Goal: Ask a question

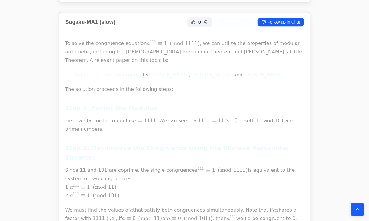
scroll to position [731, 0]
click at [115, 166] on p "Since 11 and 101 are coprime, the single congruence a 111 ≡ 1 ( m o d 1111 ) a^…" at bounding box center [184, 183] width 239 height 34
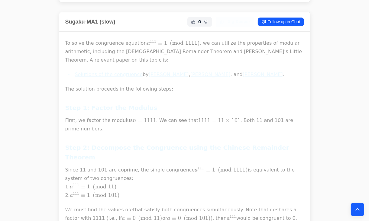
drag, startPoint x: 115, startPoint y: 137, endPoint x: 110, endPoint y: 143, distance: 8.2
click at [70, 166] on p "Since 11 and 101 are coprime, the single congruence a 111 ≡ 1 ( m o d 1111 ) a^…" at bounding box center [184, 183] width 239 height 34
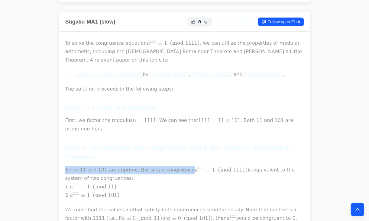
click at [71, 166] on p "Since 11 and 101 are coprime, the single congruence a 111 ≡ 1 ( m o d 1111 ) a^…" at bounding box center [184, 183] width 239 height 34
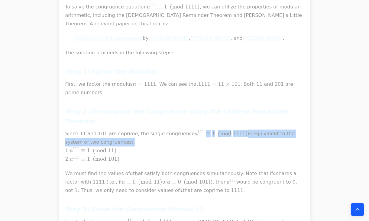
scroll to position [777, 0]
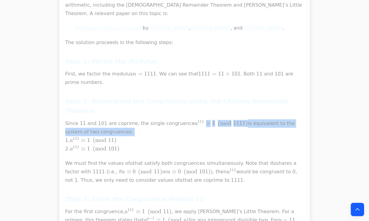
drag, startPoint x: 96, startPoint y: 149, endPoint x: 102, endPoint y: 125, distance: 25.7
click at [102, 159] on p "We must find the values of a a a that satisfy both congruences simultaneously. …" at bounding box center [184, 171] width 239 height 25
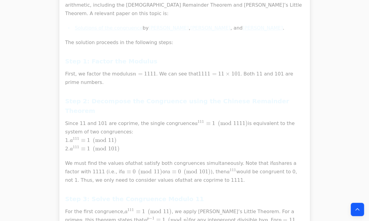
click at [133, 119] on p "Since 11 and 101 are coprime, the single congruence a 111 ≡ 1 ( m o d 1111 ) a^…" at bounding box center [184, 136] width 239 height 34
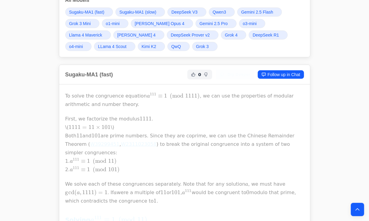
scroll to position [149, 0]
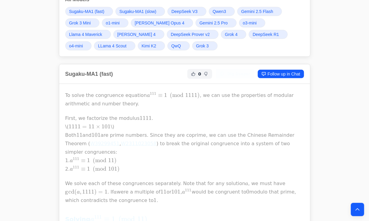
click at [135, 143] on p "First, we factorize the modulus 1111 1111 1111 . \( 1111 = 11 × 101 1111 = 11 \…" at bounding box center [184, 143] width 239 height 59
drag, startPoint x: 135, startPoint y: 143, endPoint x: 147, endPoint y: 154, distance: 16.3
click at [147, 154] on p "First, we factorize the modulus 1111 1111 1111 . \( 1111 = 11 × 101 1111 = 11 \…" at bounding box center [184, 143] width 239 height 59
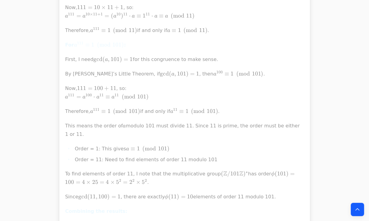
scroll to position [4807, 0]
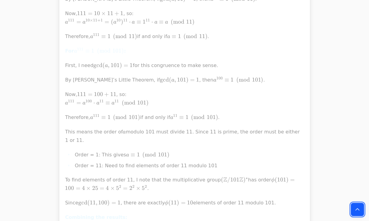
click at [353, 206] on button "Back to top" at bounding box center [357, 209] width 13 height 13
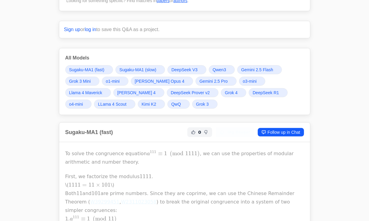
scroll to position [0, 0]
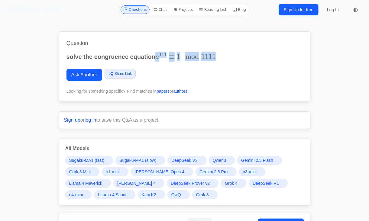
drag, startPoint x: 158, startPoint y: 55, endPoint x: 212, endPoint y: 219, distance: 172.1
click at [232, 57] on p "solve the congruence equation a 111 ≡ 1 m o d     1111 a^{111}\equiv 1 \mod 111…" at bounding box center [185, 56] width 236 height 9
click at [61, 55] on div "Question solve the congruence equation a 111 ≡ 1 m o d     1111 a^{111}\equiv 1…" at bounding box center [185, 66] width 252 height 70
drag, startPoint x: 61, startPoint y: 55, endPoint x: 248, endPoint y: 51, distance: 186.3
click at [204, 59] on div "Question solve the congruence equation a 111 ≡ 1 m o d     1111 a^{111}\equiv 1…" at bounding box center [185, 66] width 252 height 70
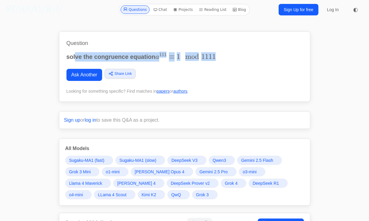
drag, startPoint x: 248, startPoint y: 51, endPoint x: 75, endPoint y: 61, distance: 172.6
click at [75, 61] on div "Question solve the congruence equation a 111 ≡ 1 m o d     1111 a^{111}\equiv 1…" at bounding box center [185, 66] width 252 height 70
click at [75, 61] on p "solve the congruence equation a 111 ≡ 1 m o d     1111 a^{111}\equiv 1 \mod 111…" at bounding box center [185, 56] width 236 height 9
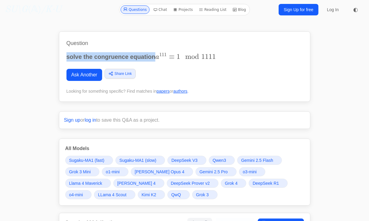
click at [66, 56] on div "Question solve the congruence equation a 111 ≡ 1 m o d     1111 a^{111}\equiv 1…" at bounding box center [185, 66] width 252 height 70
drag, startPoint x: 66, startPoint y: 56, endPoint x: 225, endPoint y: 59, distance: 159.6
click at [225, 59] on div "Question solve the congruence equation a 111 ≡ 1 m o d     1111 a^{111}\equiv 1…" at bounding box center [185, 66] width 252 height 70
click at [87, 76] on link "Ask Another" at bounding box center [85, 75] width 36 height 12
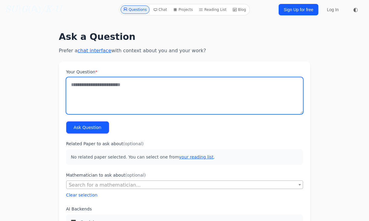
click at [139, 94] on textarea "Your Question *" at bounding box center [184, 95] width 237 height 37
paste textarea "**********"
click at [70, 109] on textarea "**********" at bounding box center [184, 95] width 237 height 37
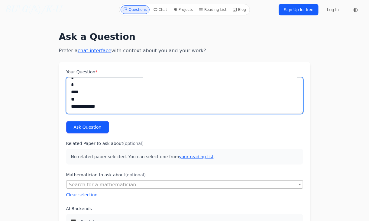
click at [70, 109] on textarea "**********" at bounding box center [184, 95] width 237 height 37
drag, startPoint x: 67, startPoint y: 92, endPoint x: 83, endPoint y: 100, distance: 17.3
click at [83, 100] on textarea "**********" at bounding box center [184, 95] width 237 height 37
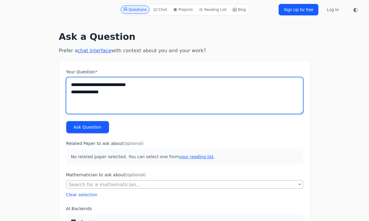
click at [78, 84] on textarea "**********" at bounding box center [184, 95] width 237 height 37
drag, startPoint x: 78, startPoint y: 84, endPoint x: 126, endPoint y: 87, distance: 47.9
click at [126, 87] on textarea "**********" at bounding box center [184, 95] width 237 height 37
click at [81, 84] on textarea "**********" at bounding box center [184, 95] width 237 height 37
type textarea "**********"
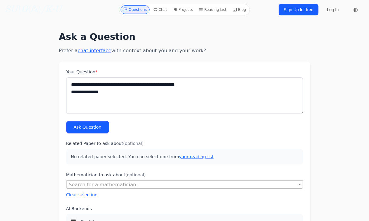
click at [91, 122] on button "Ask Question" at bounding box center [87, 127] width 43 height 12
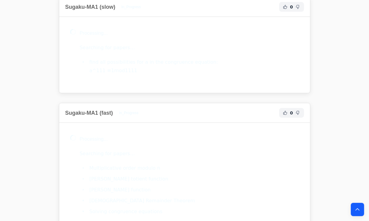
scroll to position [225, 0]
click at [142, 58] on li "find all possibilities for a in the congruence equation: a^111 ≡1mod1111" at bounding box center [194, 65] width 212 height 17
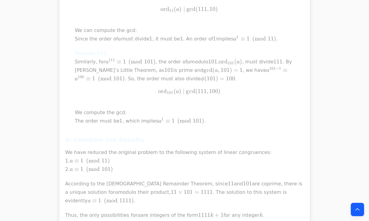
scroll to position [1097, 0]
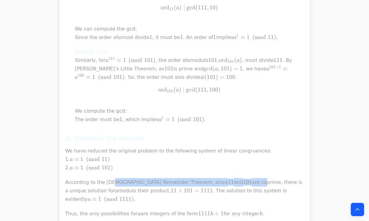
drag, startPoint x: 110, startPoint y: 149, endPoint x: 216, endPoint y: 148, distance: 106.1
click at [216, 178] on p "According to the Chinese Remainder Theorem, since 11 11 11 and 101 101 101 are …" at bounding box center [184, 190] width 239 height 25
click at [106, 178] on p "According to the Chinese Remainder Theorem, since 11 11 11 and 101 101 101 are …" at bounding box center [184, 190] width 239 height 25
drag, startPoint x: 106, startPoint y: 159, endPoint x: 161, endPoint y: 158, distance: 54.4
click at [161, 178] on p "According to the Chinese Remainder Theorem, since 11 11 11 and 101 101 101 are …" at bounding box center [184, 190] width 239 height 25
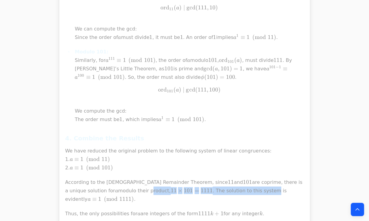
drag, startPoint x: 160, startPoint y: 158, endPoint x: 214, endPoint y: 156, distance: 54.1
click at [214, 178] on p "According to the Chinese Remainder Theorem, since 11 11 11 and 101 101 101 are …" at bounding box center [184, 190] width 239 height 25
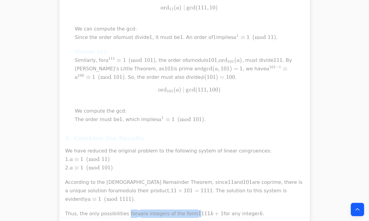
drag, startPoint x: 122, startPoint y: 172, endPoint x: 189, endPoint y: 169, distance: 67.2
click at [189, 210] on p "Thus, the only possibilities for a a a are integers of the form 1111 k + 1 1111…" at bounding box center [184, 214] width 239 height 8
click at [198, 210] on span "1111" at bounding box center [204, 213] width 12 height 7
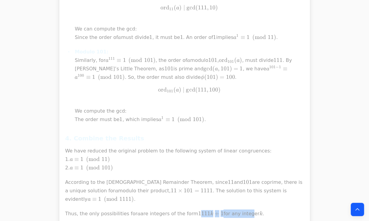
drag, startPoint x: 189, startPoint y: 169, endPoint x: 245, endPoint y: 168, distance: 55.3
click at [245, 210] on p "Thus, the only possibilities for a a a are integers of the form 1111 k + 1 1111…" at bounding box center [184, 214] width 239 height 8
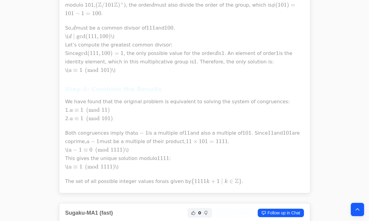
scroll to position [591, 0]
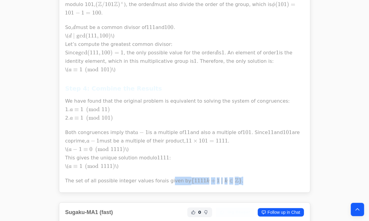
drag, startPoint x: 231, startPoint y: 163, endPoint x: 161, endPoint y: 164, distance: 69.5
click at [161, 177] on p "The set of all possible integer values for a a a is given by { 1111 k + 1 ∣ k ∈…" at bounding box center [184, 181] width 239 height 8
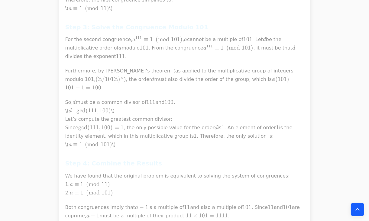
scroll to position [515, 0]
click at [176, 43] on p "For the second congruence, a 111 ≡ 1 ( m o d 101 ) a^{111} \equiv 1 \pmod{101} …" at bounding box center [184, 48] width 239 height 25
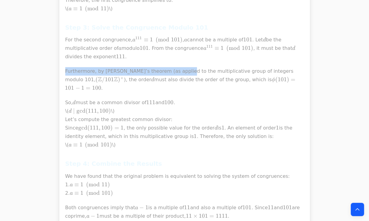
drag, startPoint x: 176, startPoint y: 43, endPoint x: 174, endPoint y: 63, distance: 20.6
click at [174, 67] on p "Furthermore, by [PERSON_NAME]’s theorem (as applied to the multiplicative group…" at bounding box center [184, 79] width 239 height 25
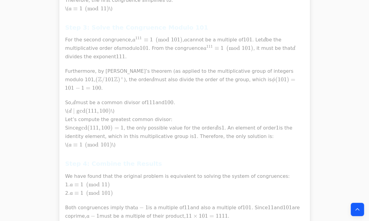
click at [192, 99] on p "So, d d d must be a common divisor of 111 111 111 and 100 100 100 . \( d ∣ gcd …" at bounding box center [184, 124] width 239 height 51
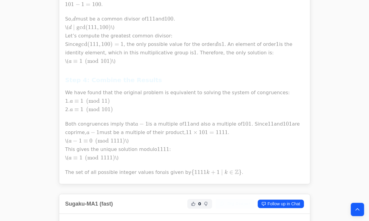
scroll to position [601, 0]
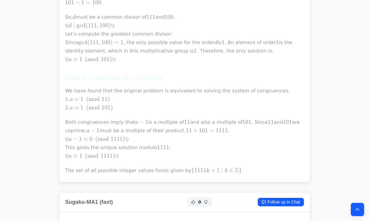
click at [115, 118] on p "Both congruences imply that a − 1 a-1 a − 1 is a multiple of 11 11 11 and also …" at bounding box center [184, 139] width 239 height 42
drag, startPoint x: 115, startPoint y: 106, endPoint x: 154, endPoint y: 102, distance: 39.8
click at [154, 118] on p "Both congruences imply that a − 1 a-1 a − 1 is a multiple of 11 11 11 and also …" at bounding box center [184, 139] width 239 height 42
drag, startPoint x: 154, startPoint y: 102, endPoint x: 116, endPoint y: 102, distance: 38.4
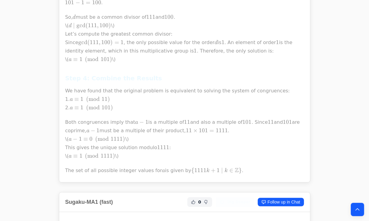
click at [116, 118] on p "Both congruences imply that a − 1 a-1 a − 1 is a multiple of 11 11 11 and also …" at bounding box center [184, 139] width 239 height 42
drag, startPoint x: 116, startPoint y: 102, endPoint x: 154, endPoint y: 105, distance: 38.2
click at [154, 118] on p "Both congruences imply that a − 1 a-1 a − 1 is a multiple of 11 11 11 and also …" at bounding box center [184, 139] width 239 height 42
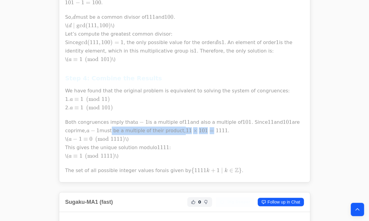
drag, startPoint x: 109, startPoint y: 108, endPoint x: 213, endPoint y: 108, distance: 104.0
click at [213, 118] on p "Both congruences imply that a − 1 a-1 a − 1 is a multiple of 11 11 11 and also …" at bounding box center [184, 139] width 239 height 42
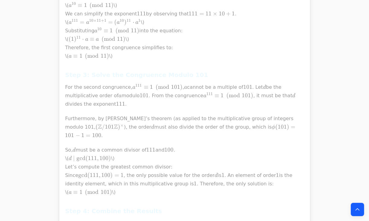
scroll to position [466, 0]
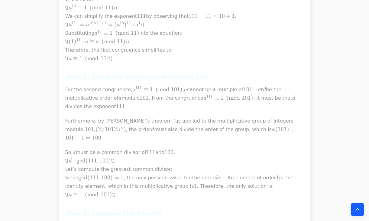
click at [165, 118] on p "Furthermore, by [PERSON_NAME]’s theorem (as applied to the multiplicative group…" at bounding box center [184, 129] width 239 height 25
drag, startPoint x: 165, startPoint y: 118, endPoint x: 164, endPoint y: 134, distance: 16.1
click at [164, 134] on div "The provided papers discuss congruences of different forms and are not directly…" at bounding box center [184, 46] width 239 height 528
click at [165, 149] on span "100" at bounding box center [169, 152] width 9 height 7
drag, startPoint x: 164, startPoint y: 134, endPoint x: 161, endPoint y: 144, distance: 9.8
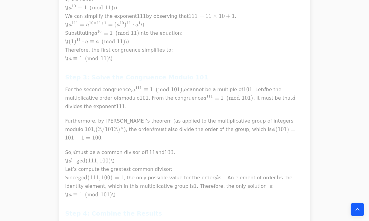
click at [161, 149] on p "So, d d d must be a common divisor of 111 111 111 and 100 100 100 . \( d ∣ gcd …" at bounding box center [184, 174] width 239 height 51
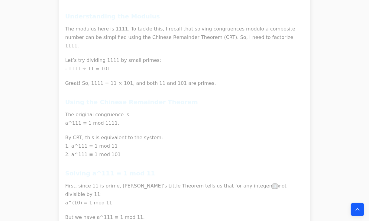
scroll to position [2277, 0]
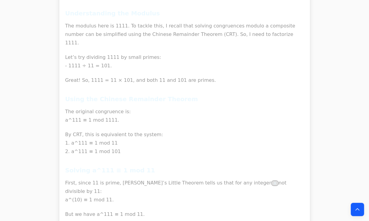
drag, startPoint x: 93, startPoint y: 112, endPoint x: 109, endPoint y: 145, distance: 37.3
drag, startPoint x: 109, startPoint y: 145, endPoint x: 111, endPoint y: 167, distance: 21.8
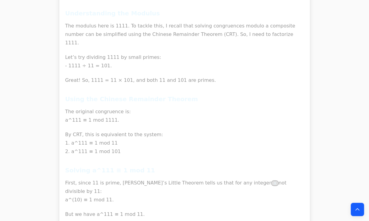
drag, startPoint x: 131, startPoint y: 158, endPoint x: 63, endPoint y: 137, distance: 70.3
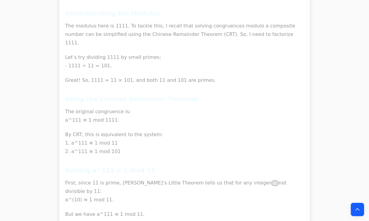
drag, startPoint x: 63, startPoint y: 137, endPoint x: 110, endPoint y: 166, distance: 55.1
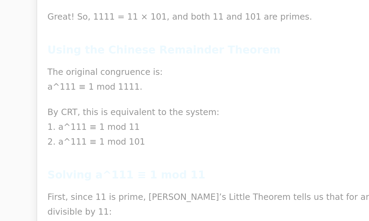
drag, startPoint x: 63, startPoint y: 143, endPoint x: 124, endPoint y: 142, distance: 61.1
drag, startPoint x: 120, startPoint y: 144, endPoint x: 161, endPoint y: 145, distance: 41.1
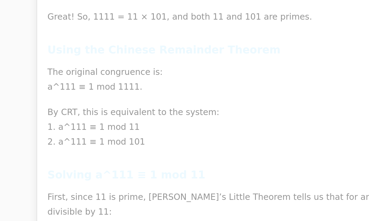
drag, startPoint x: 161, startPoint y: 145, endPoint x: 197, endPoint y: 143, distance: 36.0
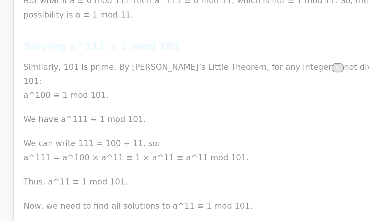
scroll to position [2455, 0]
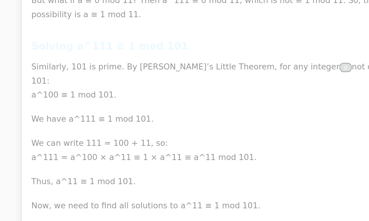
drag, startPoint x: 100, startPoint y: 163, endPoint x: 93, endPoint y: 162, distance: 7.3
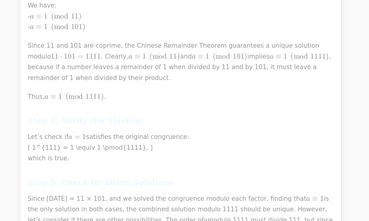
scroll to position [1793, 0]
drag, startPoint x: 121, startPoint y: 174, endPoint x: 227, endPoint y: 182, distance: 106.7
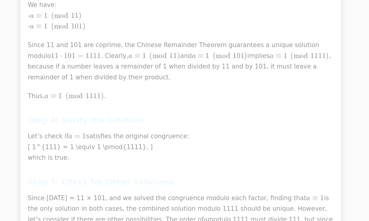
drag, startPoint x: 227, startPoint y: 182, endPoint x: 215, endPoint y: 174, distance: 14.5
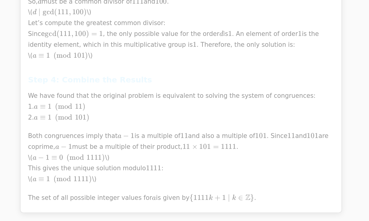
scroll to position [569, 0]
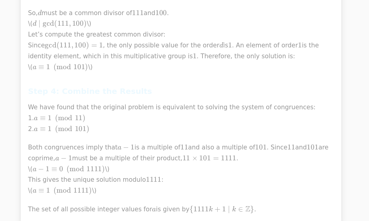
click at [157, 151] on p "Both congruences imply that a − 1 a-1 a − 1 is a multiple of 11 11 11 and also …" at bounding box center [184, 172] width 239 height 42
drag, startPoint x: 157, startPoint y: 132, endPoint x: 159, endPoint y: 146, distance: 14.4
click at [159, 151] on p "Both congruences imply that a − 1 a-1 a − 1 is a multiple of 11 11 11 and also …" at bounding box center [184, 172] width 239 height 42
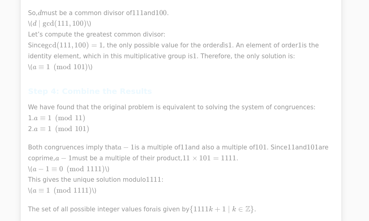
click at [159, 151] on p "Both congruences imply that a − 1 a-1 a − 1 is a multiple of 11 11 11 and also …" at bounding box center [184, 172] width 239 height 42
drag, startPoint x: 159, startPoint y: 146, endPoint x: 155, endPoint y: 170, distance: 24.2
click at [164, 158] on p "Both congruences imply that a − 1 a-1 a − 1 is a multiple of 11 11 11 and also …" at bounding box center [184, 172] width 239 height 42
click at [155, 170] on p "Both congruences imply that a − 1 a-1 a − 1 is a multiple of 11 11 11 and also …" at bounding box center [184, 172] width 239 height 42
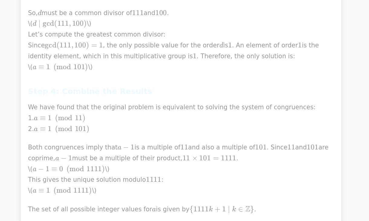
click at [155, 170] on p "Both congruences imply that a − 1 a-1 a − 1 is a multiple of 11 11 11 and also …" at bounding box center [184, 172] width 239 height 42
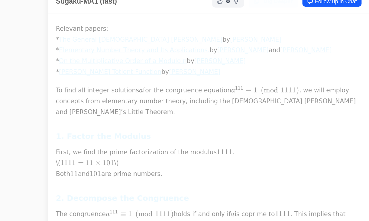
scroll to position [755, 0]
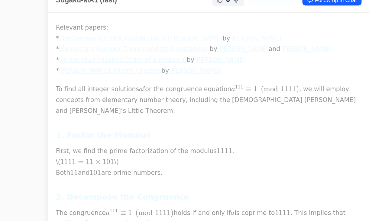
click at [115, 162] on p "First, we find the prime factorization of the modulus 1111 1111 1111 . \( 1111 …" at bounding box center [184, 174] width 239 height 25
drag, startPoint x: 115, startPoint y: 143, endPoint x: 121, endPoint y: 157, distance: 15.3
click at [121, 162] on p "First, we find the prime factorization of the modulus 1111 1111 1111 . \( 1111 …" at bounding box center [184, 174] width 239 height 25
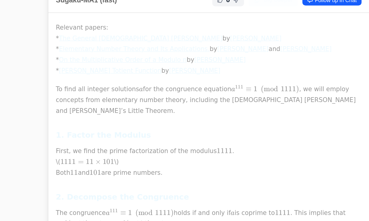
drag, startPoint x: 121, startPoint y: 157, endPoint x: 73, endPoint y: 157, distance: 48.4
click at [73, 162] on p "First, we find the prime factorization of the modulus 1111 1111 1111 . \( 1111 …" at bounding box center [184, 174] width 239 height 25
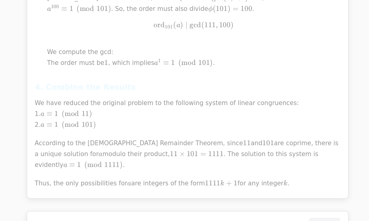
scroll to position [1164, 0]
click at [99, 142] on p "Thus, the only possibilities for a a a are integers of the form 1111 k + 1 1111…" at bounding box center [184, 146] width 239 height 8
drag, startPoint x: 99, startPoint y: 104, endPoint x: 129, endPoint y: 108, distance: 29.5
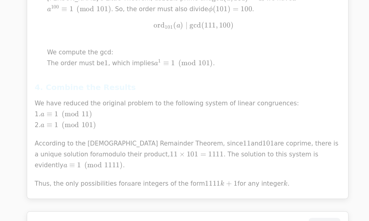
click at [120, 111] on p "According to the Chinese Remainder Theorem, since 11 11 11 and 101 101 101 are …" at bounding box center [184, 123] width 239 height 25
drag, startPoint x: 120, startPoint y: 76, endPoint x: 147, endPoint y: 91, distance: 30.9
click at [133, 111] on p "According to the Chinese Remainder Theorem, since 11 11 11 and 101 101 101 are …" at bounding box center [184, 123] width 239 height 25
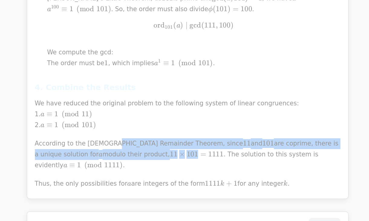
click at [184, 120] on span "101" at bounding box center [188, 123] width 9 height 7
click at [171, 120] on span "11 × 101 = 1111" at bounding box center [192, 123] width 42 height 7
click at [201, 120] on span "1111" at bounding box center [207, 123] width 12 height 7
click at [123, 111] on p "According to the Chinese Remainder Theorem, since 11 11 11 and 101 101 101 are …" at bounding box center [184, 123] width 239 height 25
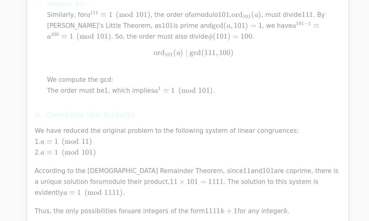
scroll to position [1146, 0]
click at [82, 98] on p "We have reduced the original problem to the following system of linear congruen…" at bounding box center [184, 110] width 239 height 25
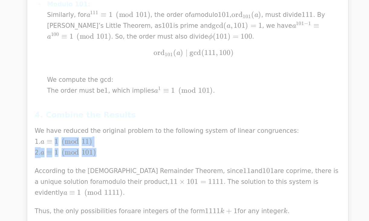
drag, startPoint x: 82, startPoint y: 72, endPoint x: 112, endPoint y: 85, distance: 33.3
click at [112, 98] on p "We have reduced the original problem to the following system of linear congruen…" at bounding box center [184, 110] width 239 height 25
click at [112, 116] on span ")" at bounding box center [112, 119] width 2 height 7
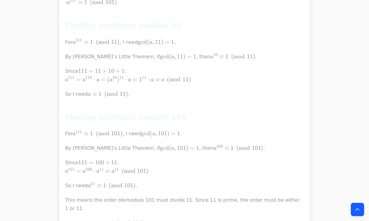
scroll to position [3179, 0]
drag, startPoint x: 77, startPoint y: 139, endPoint x: 81, endPoint y: 133, distance: 7.3
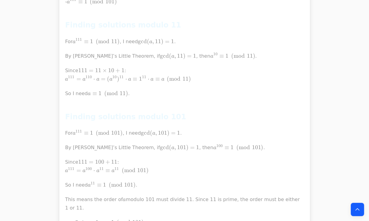
drag, startPoint x: 81, startPoint y: 133, endPoint x: 70, endPoint y: 121, distance: 16.5
click at [70, 121] on div "I need to find all values of a a a such that a 111 ≡ 1 ( m o d 1111 ) a^{111} \…" at bounding box center [184, 180] width 239 height 491
drag, startPoint x: 70, startPoint y: 121, endPoint x: 113, endPoint y: 150, distance: 52.0
click at [113, 150] on div "I need to find all values of a a a such that a 111 ≡ 1 ( m o d 1111 ) a^{111} \…" at bounding box center [184, 180] width 239 height 491
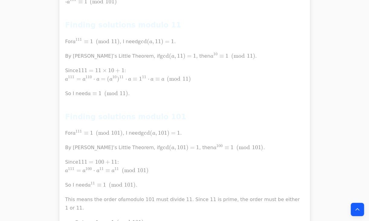
drag, startPoint x: 113, startPoint y: 150, endPoint x: 61, endPoint y: 133, distance: 55.0
click at [61, 133] on div "I need to find all values of a a a such that a 111 ≡ 1 ( m o d 1111 ) a^{111} \…" at bounding box center [184, 179] width 251 height 505
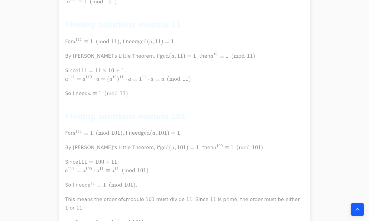
drag, startPoint x: 70, startPoint y: 134, endPoint x: 108, endPoint y: 145, distance: 39.5
click at [108, 145] on div "I need to find all values of a a a such that a 111 ≡ 1 ( m o d 1111 ) a^{111} \…" at bounding box center [184, 179] width 251 height 505
drag, startPoint x: 108, startPoint y: 145, endPoint x: 63, endPoint y: 132, distance: 46.8
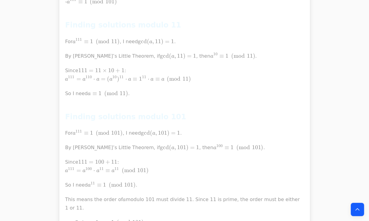
click at [63, 132] on div "I need to find all values of a a a such that a 111 ≡ 1 ( m o d 1111 ) a^{111} \…" at bounding box center [184, 179] width 251 height 505
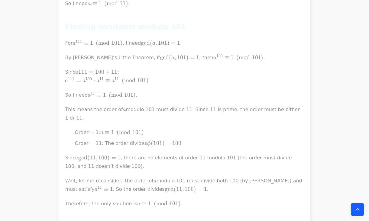
scroll to position [3283, 0]
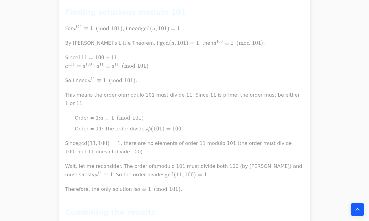
drag, startPoint x: 84, startPoint y: 128, endPoint x: 99, endPoint y: 135, distance: 16.6
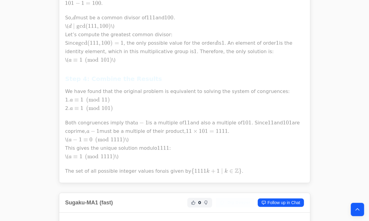
scroll to position [600, 0]
